Goal: Complete application form

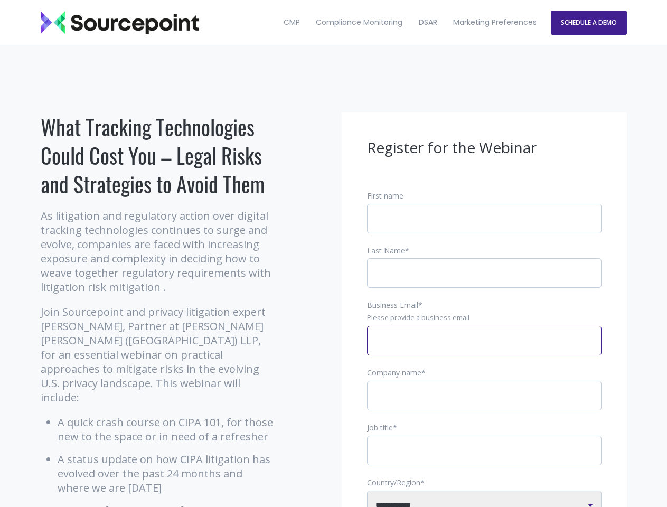
click at [484, 349] on input "Business Email *" at bounding box center [484, 341] width 234 height 30
